Goal: Check status: Check status

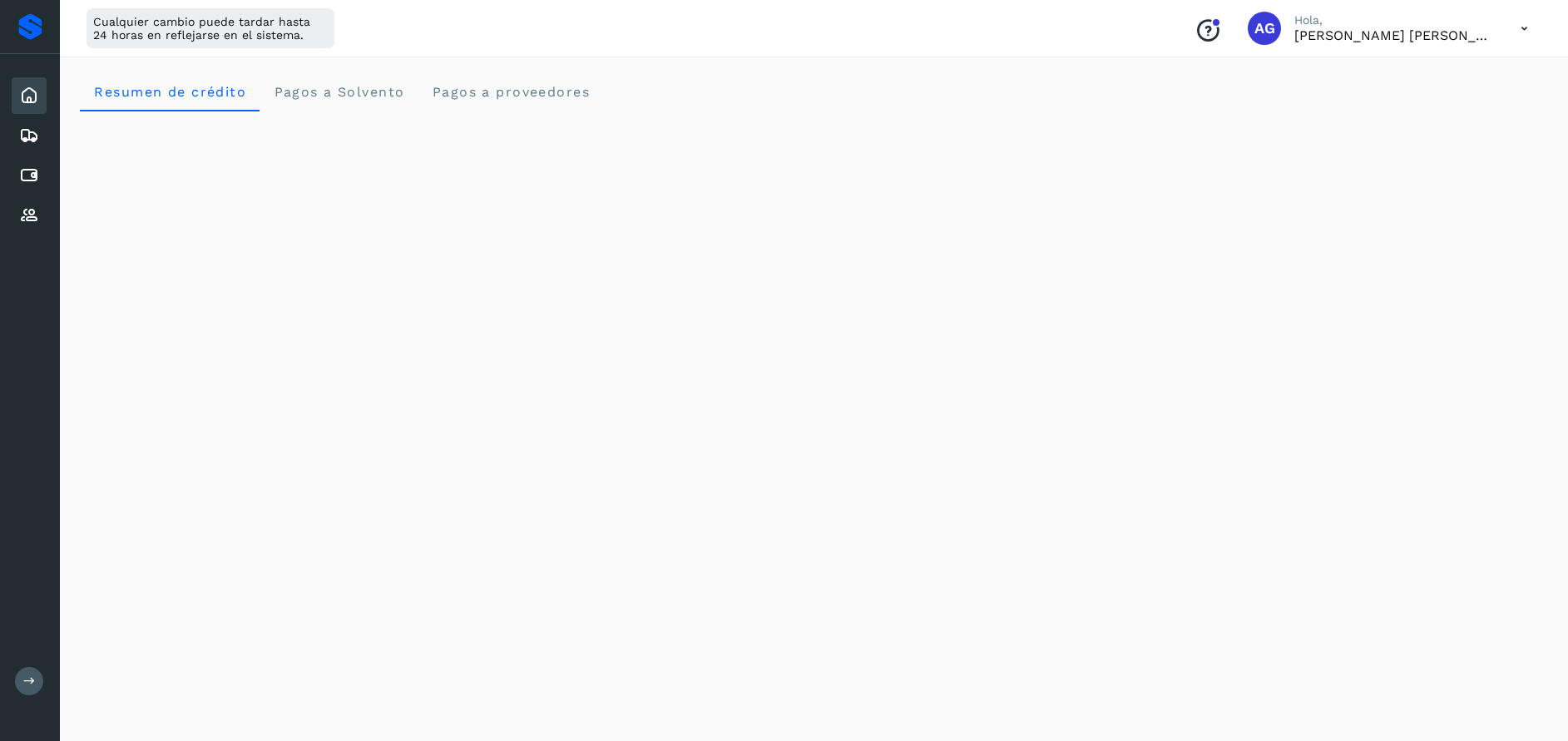
scroll to position [63, 0]
click at [38, 169] on icon at bounding box center [28, 176] width 20 height 20
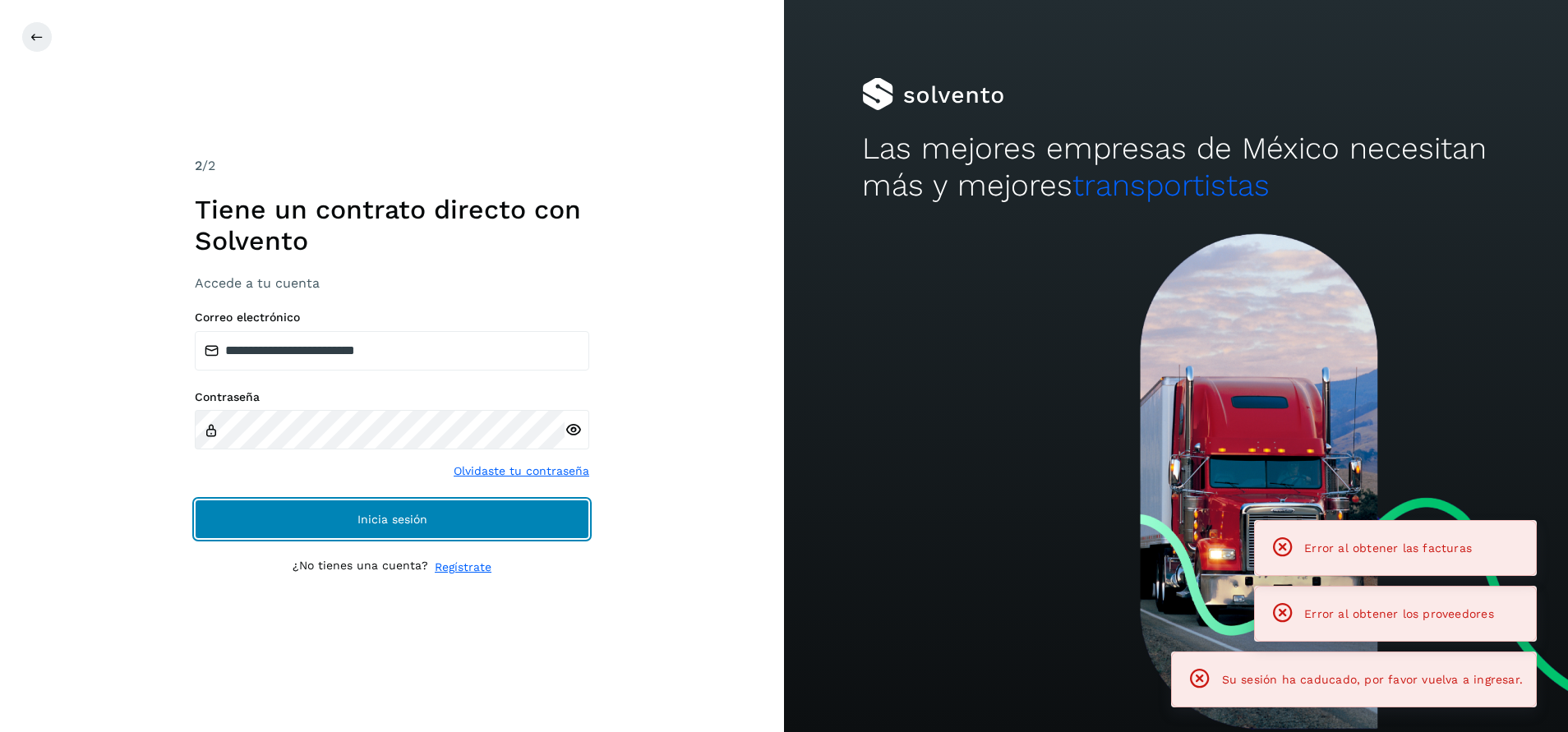
click at [361, 518] on span "Inicia sesión" at bounding box center [392, 520] width 70 height 12
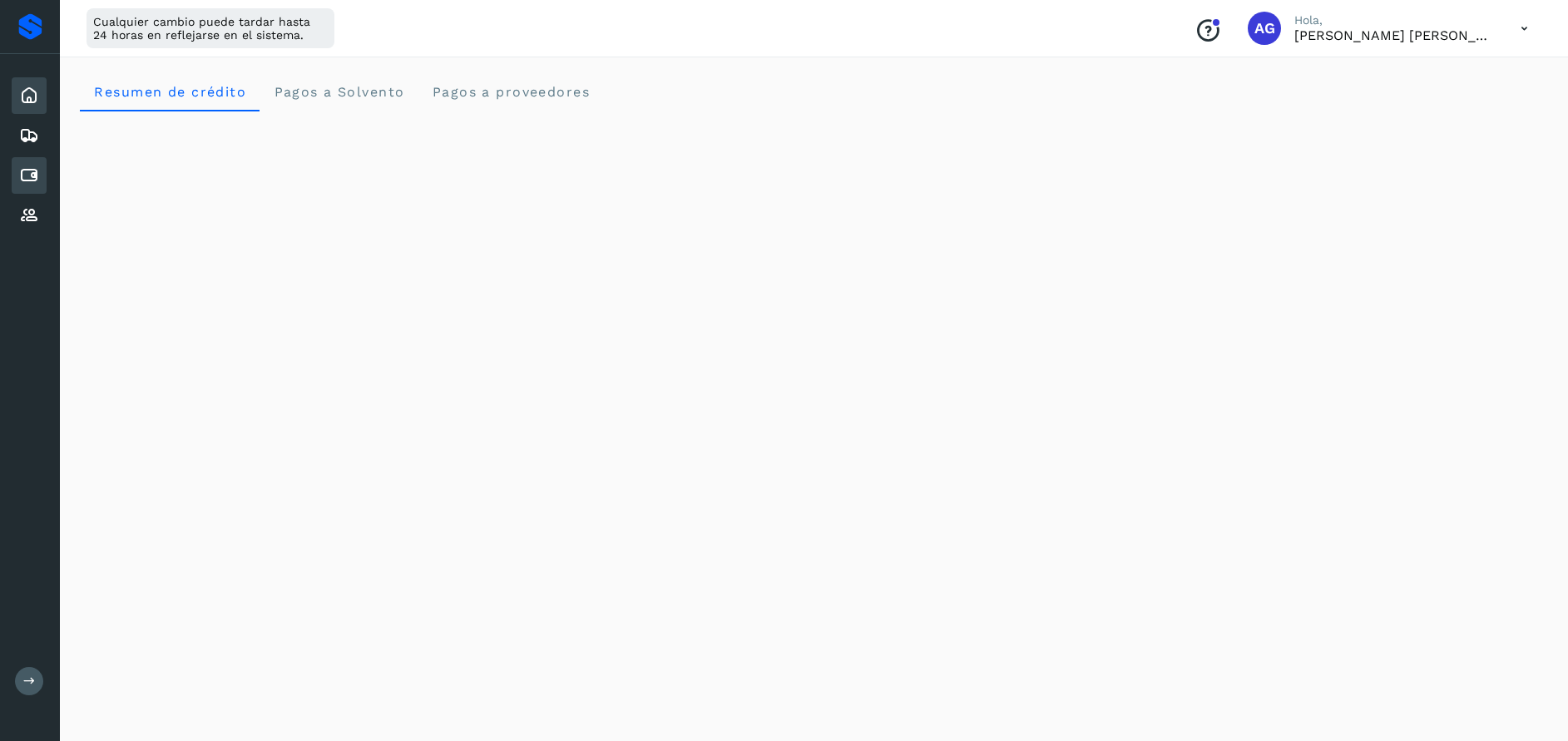
click at [28, 172] on icon at bounding box center [28, 176] width 20 height 20
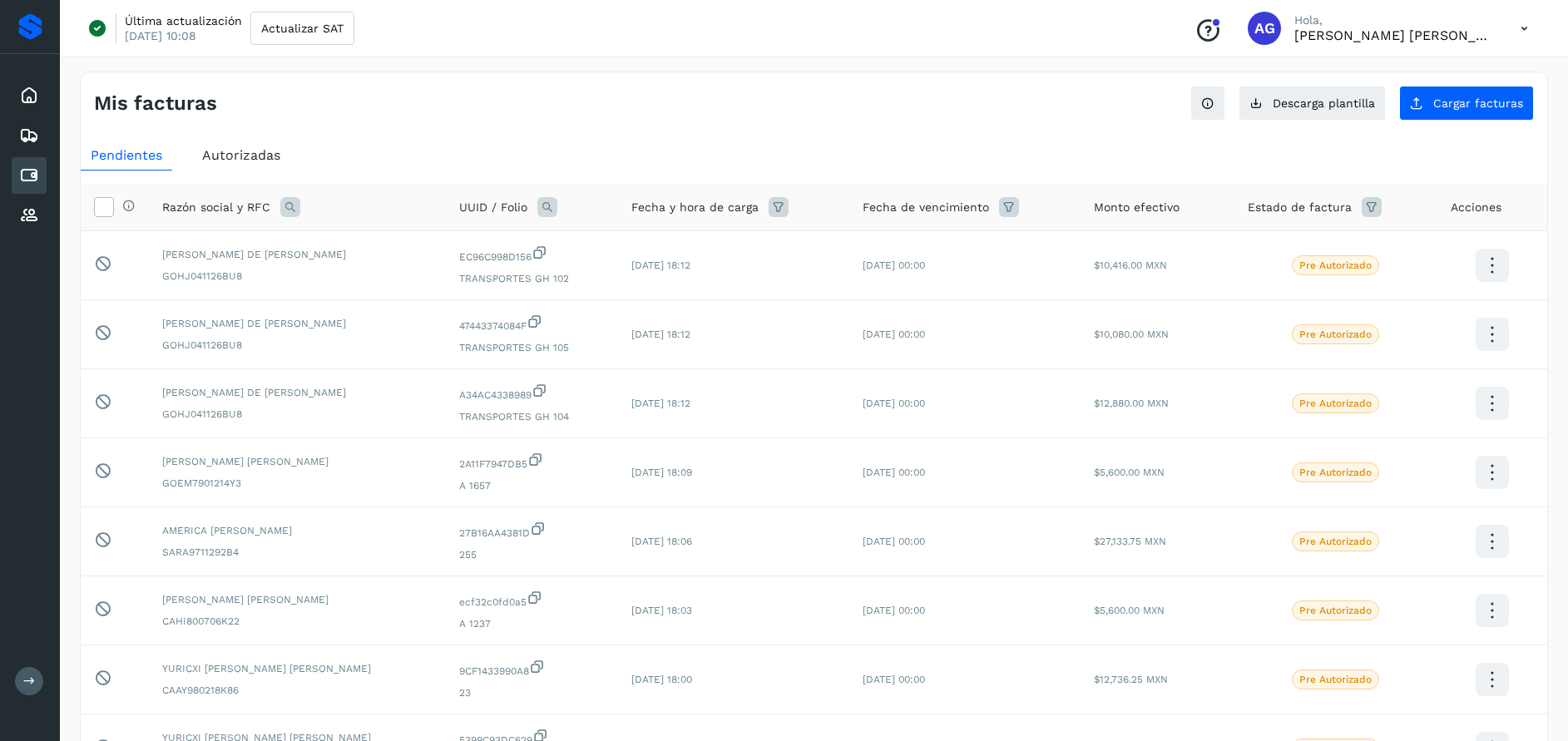
click at [253, 154] on span "Autorizadas" at bounding box center [241, 155] width 78 height 16
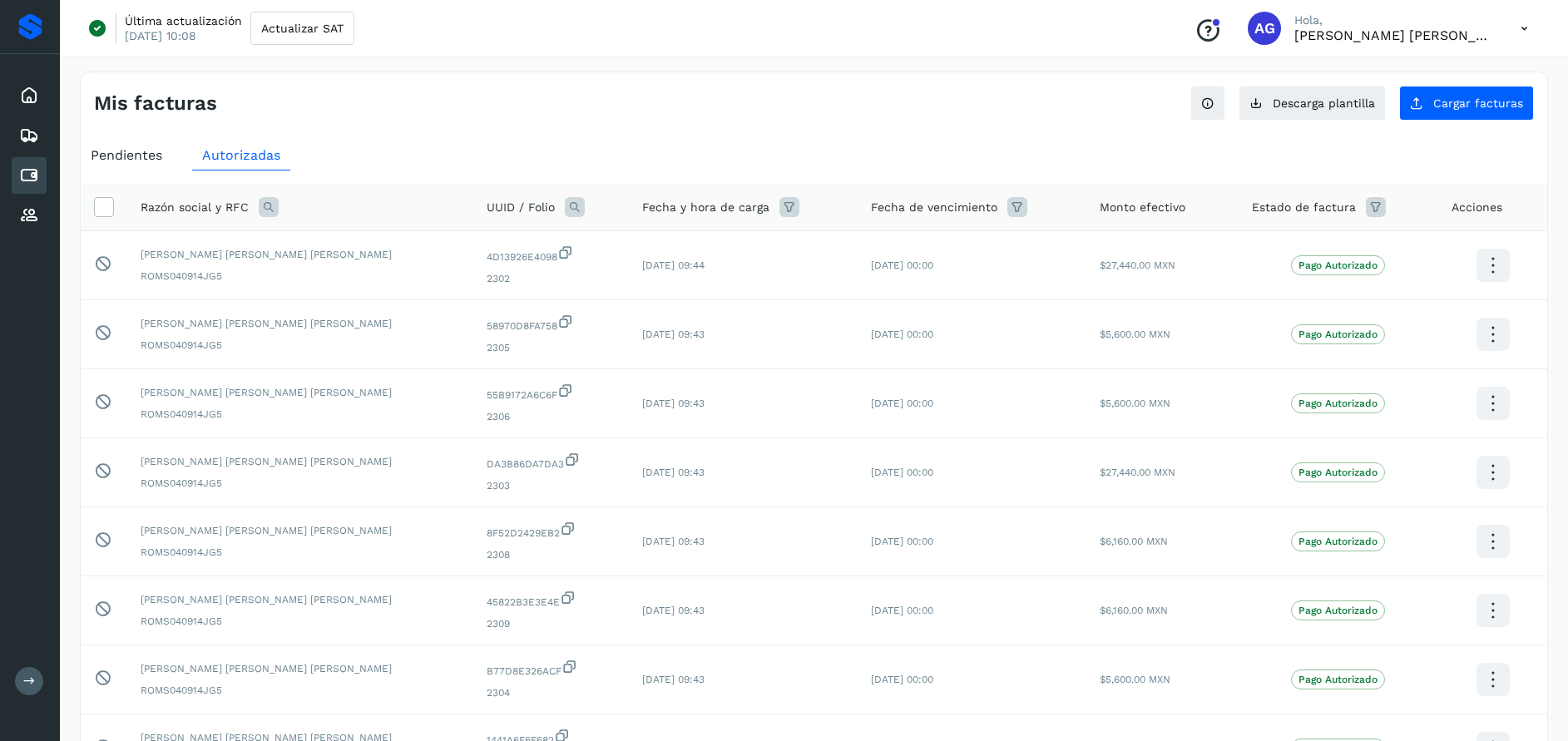
click at [273, 214] on icon at bounding box center [269, 207] width 20 height 20
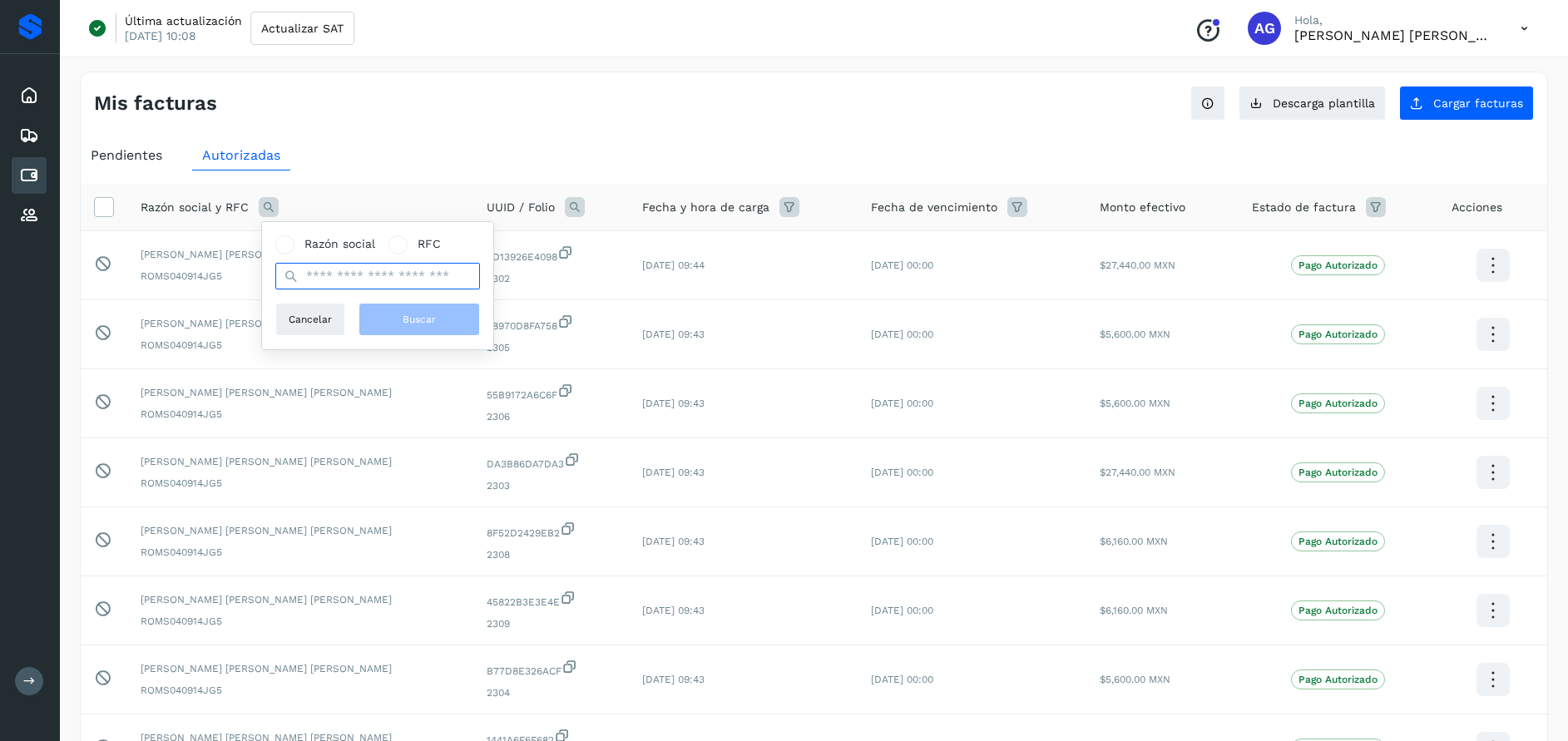
click at [340, 277] on input "text" at bounding box center [378, 276] width 205 height 26
type input "**********"
click at [416, 314] on span "Buscar" at bounding box center [419, 319] width 33 height 15
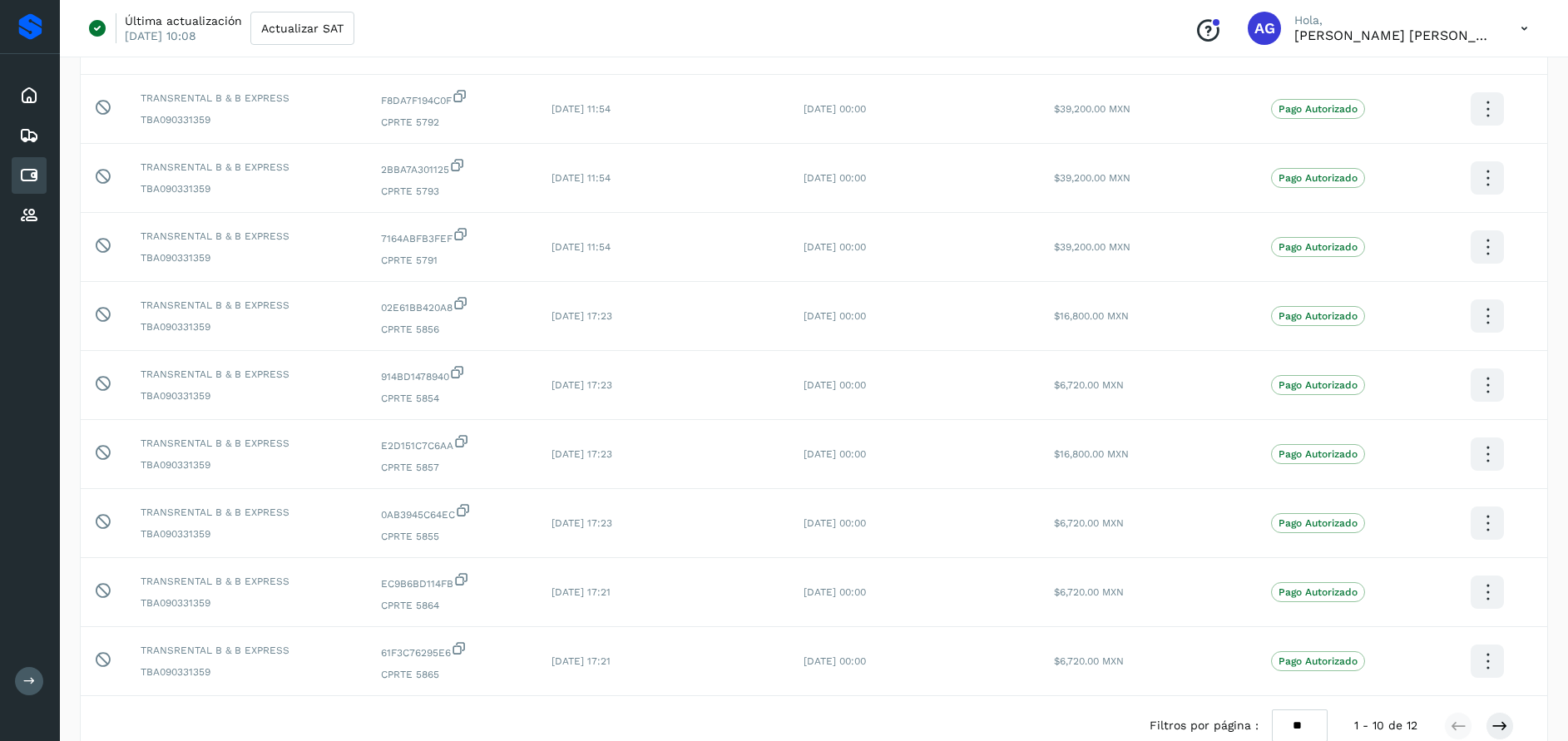
scroll to position [291, 0]
click at [921, 435] on td "[DATE] 00:00" at bounding box center [915, 452] width 250 height 69
click at [28, 210] on icon at bounding box center [28, 215] width 20 height 20
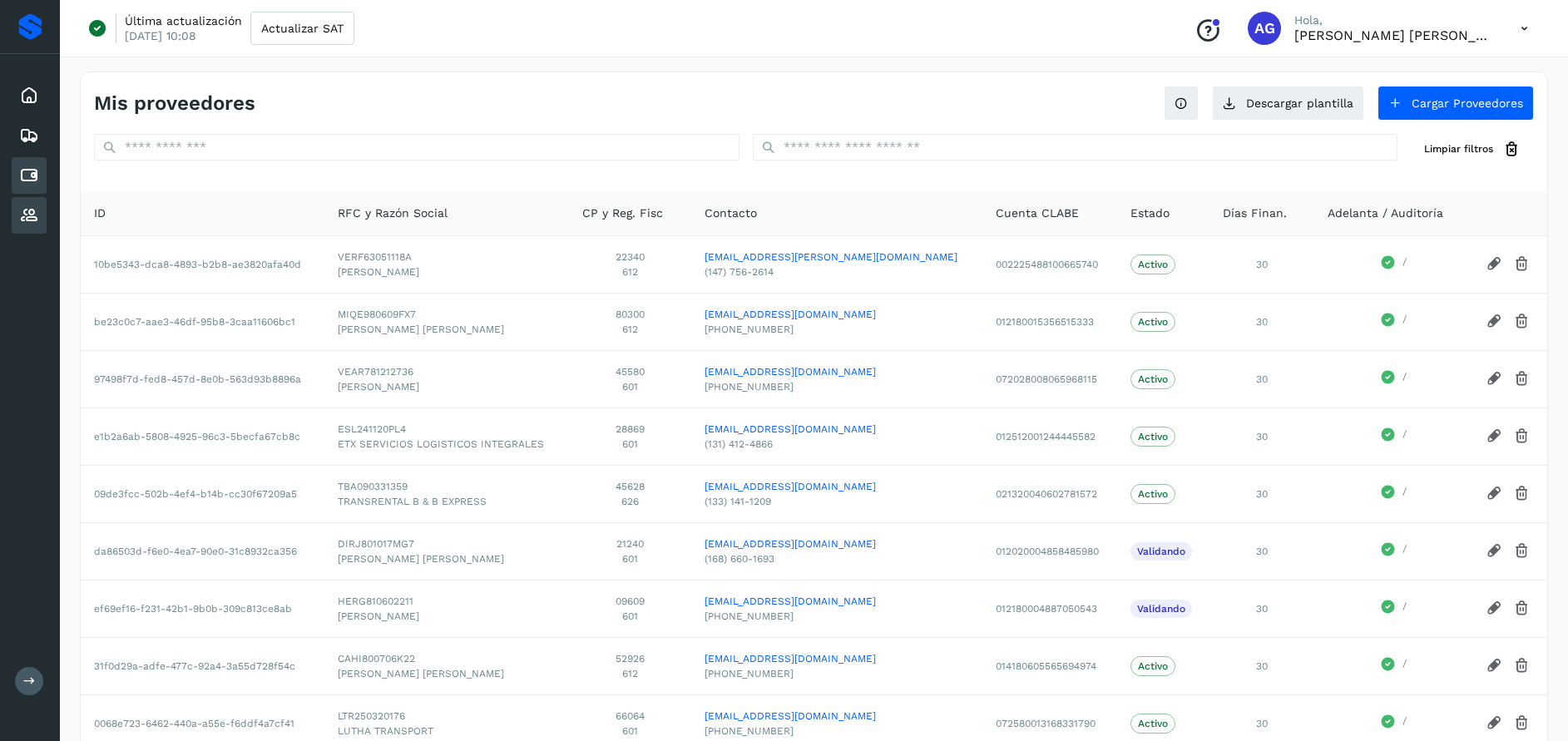
click at [21, 163] on div "Cuentas por pagar" at bounding box center [29, 175] width 35 height 36
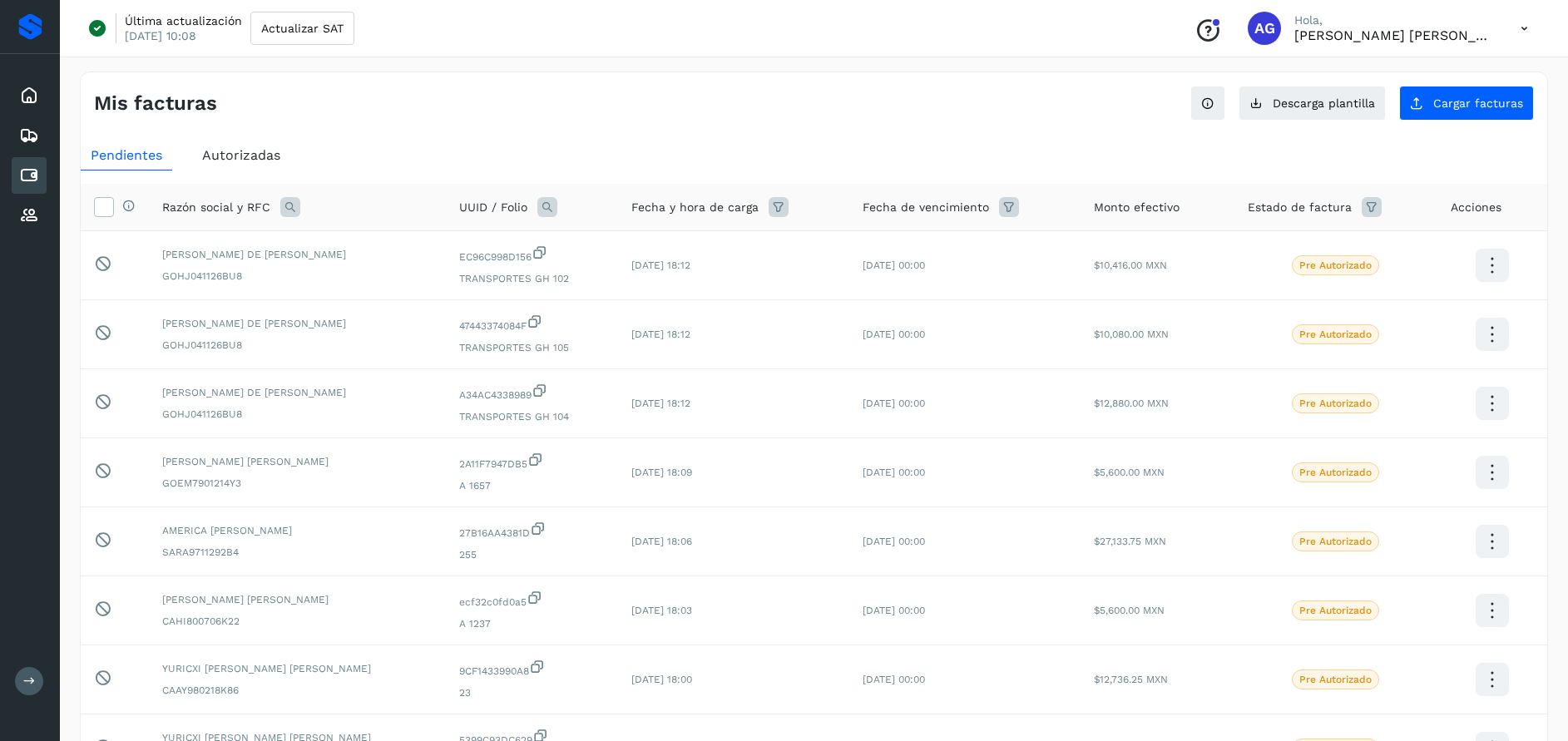
click at [290, 209] on icon at bounding box center [290, 207] width 20 height 20
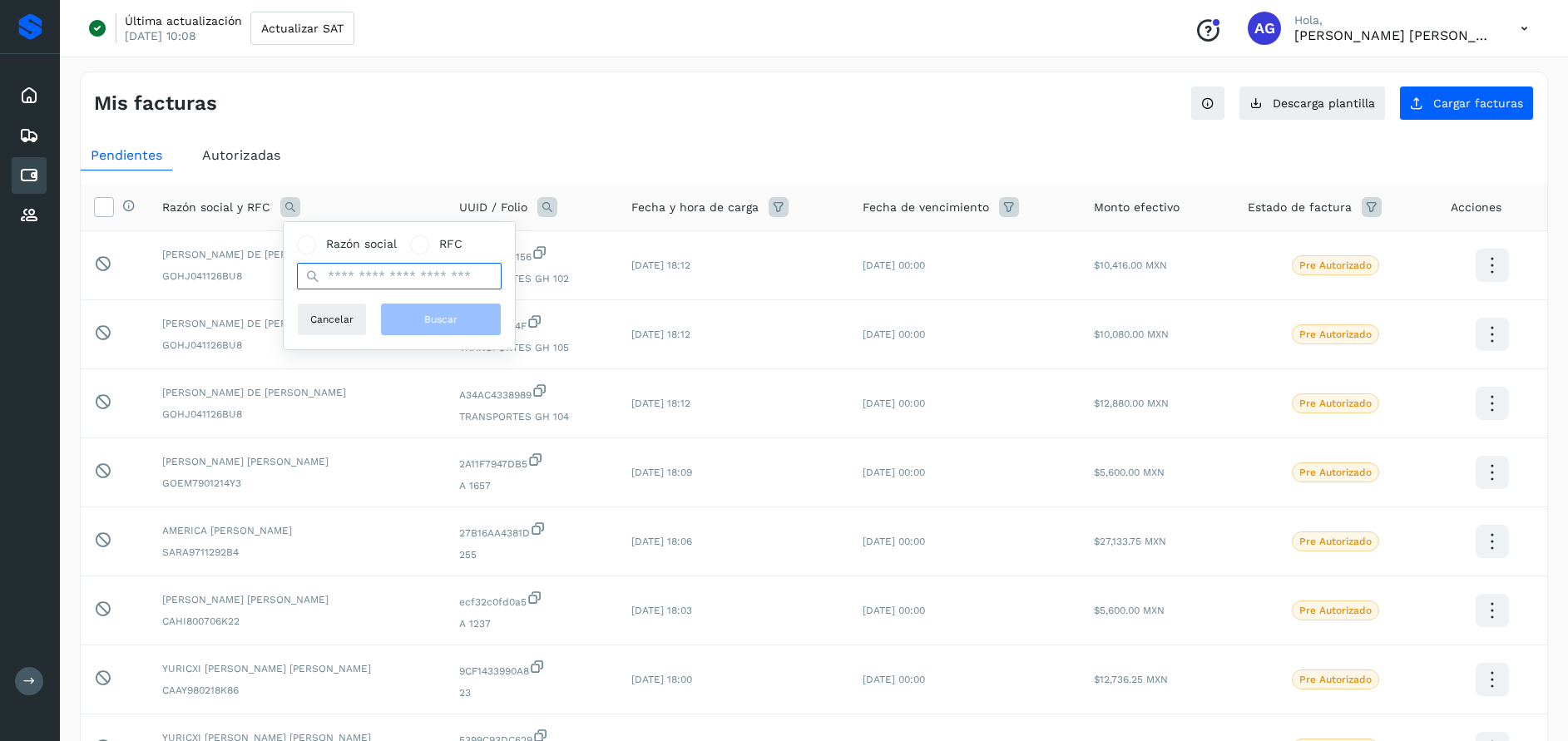
click at [359, 265] on input "text" at bounding box center [399, 276] width 205 height 26
type input "**********"
click at [441, 318] on span "Buscar" at bounding box center [441, 319] width 33 height 15
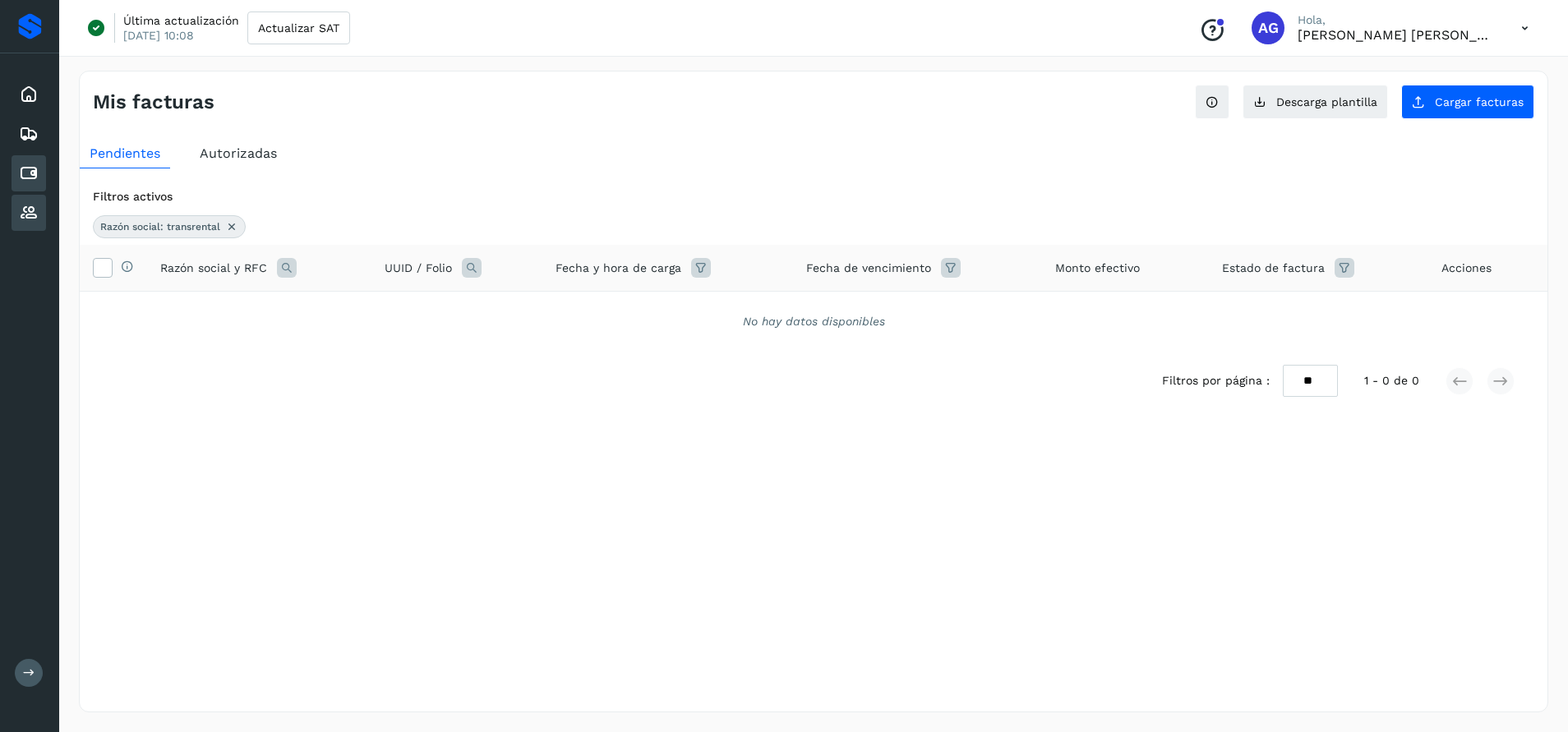
click at [35, 207] on icon at bounding box center [28, 212] width 19 height 19
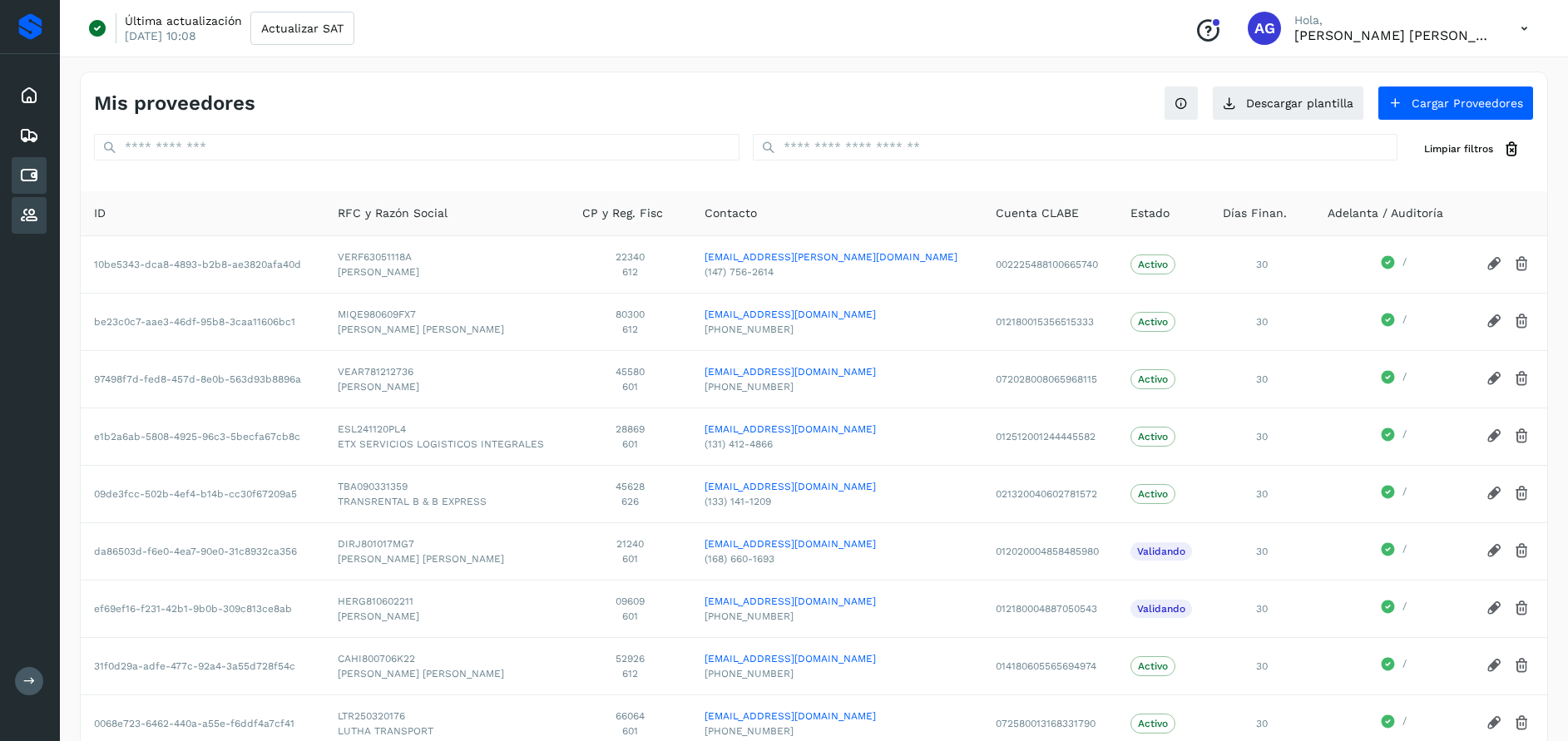
click at [40, 171] on div "Cuentas por pagar" at bounding box center [29, 175] width 35 height 36
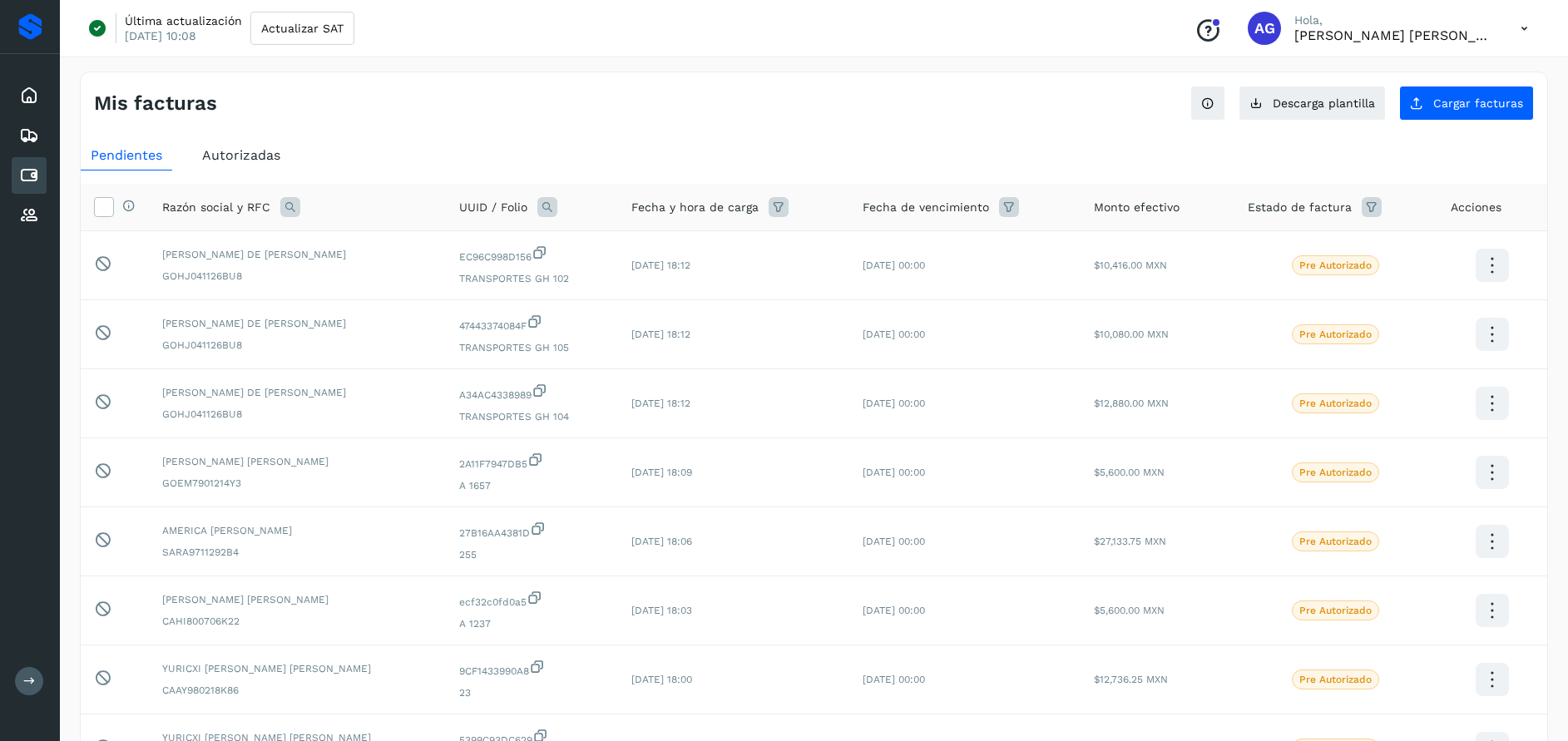
click at [242, 161] on span "Autorizadas" at bounding box center [241, 155] width 78 height 16
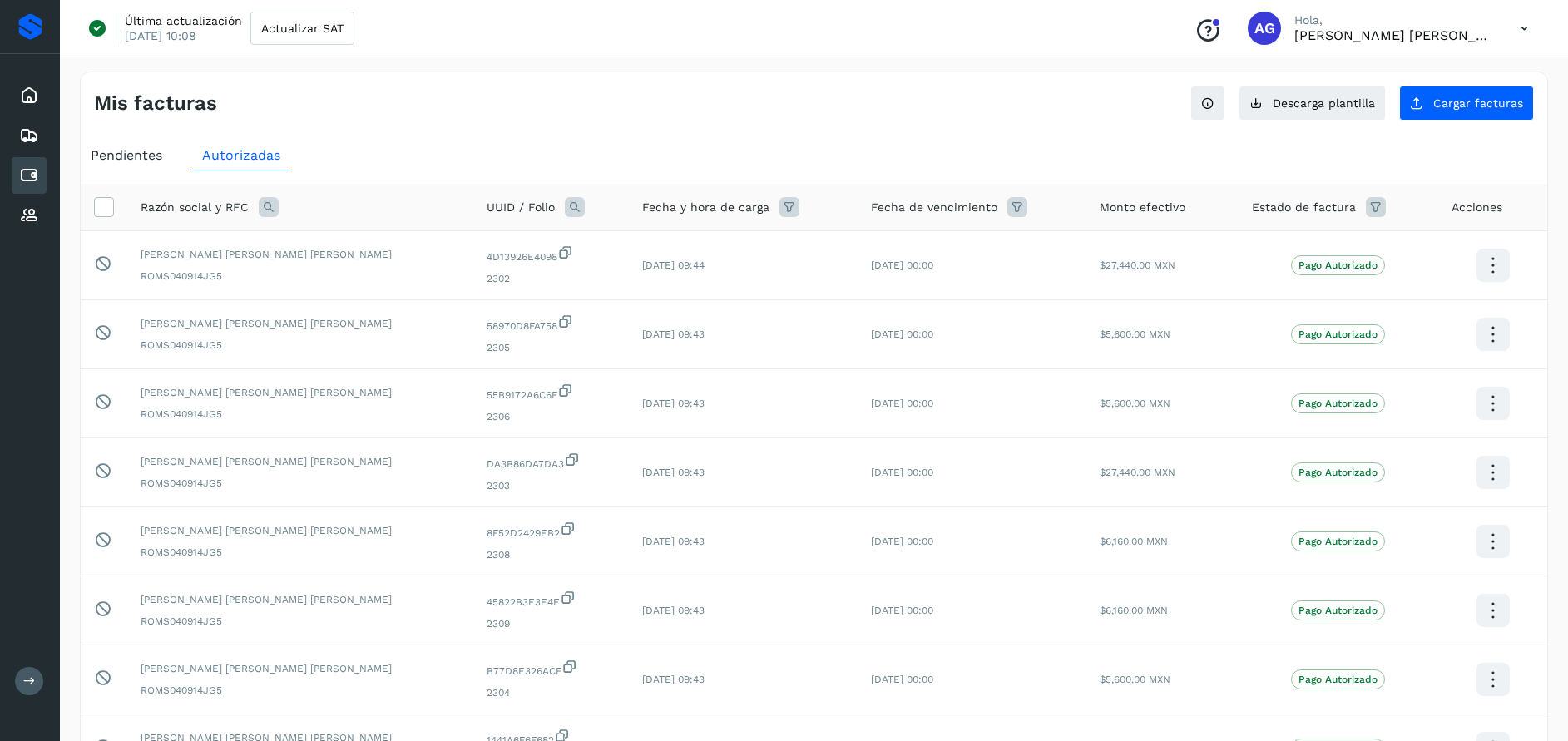
click at [267, 211] on icon at bounding box center [269, 207] width 20 height 20
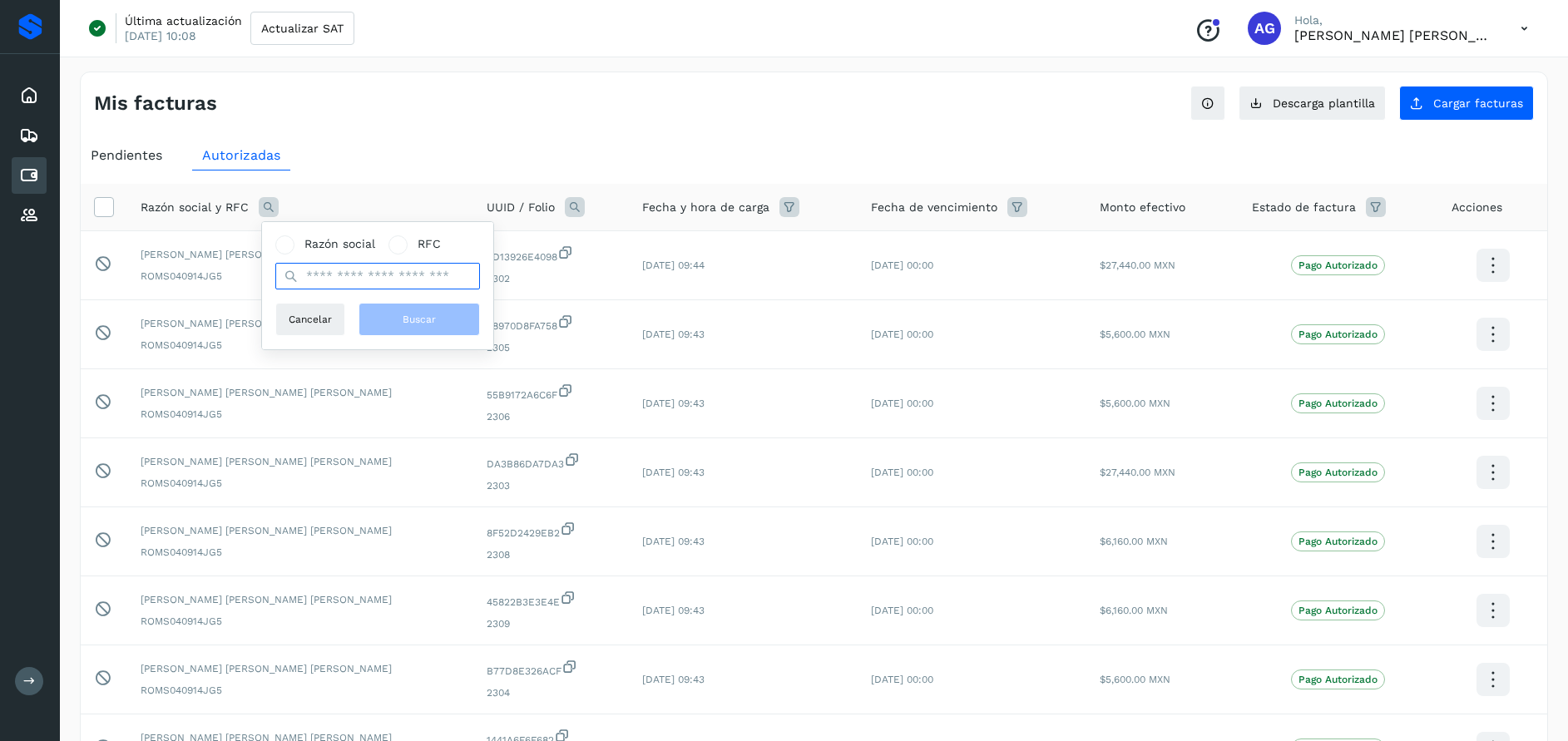
click at [351, 288] on input "text" at bounding box center [378, 276] width 205 height 26
type input "**********"
click at [396, 327] on button "Buscar" at bounding box center [419, 320] width 122 height 33
